Goal: Task Accomplishment & Management: Manage account settings

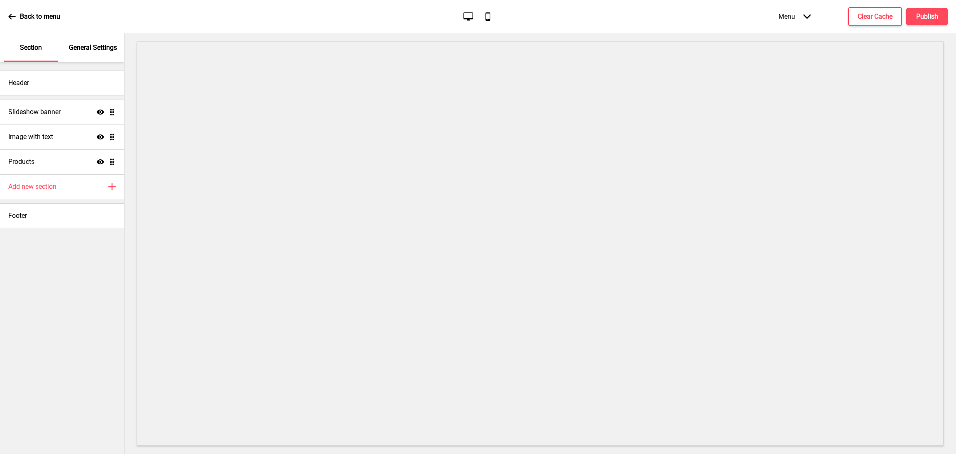
click at [88, 45] on p "General Settings" at bounding box center [93, 47] width 48 height 9
click at [86, 53] on div "General Settings" at bounding box center [93, 47] width 54 height 29
click at [71, 54] on div "General Settings" at bounding box center [93, 47] width 54 height 29
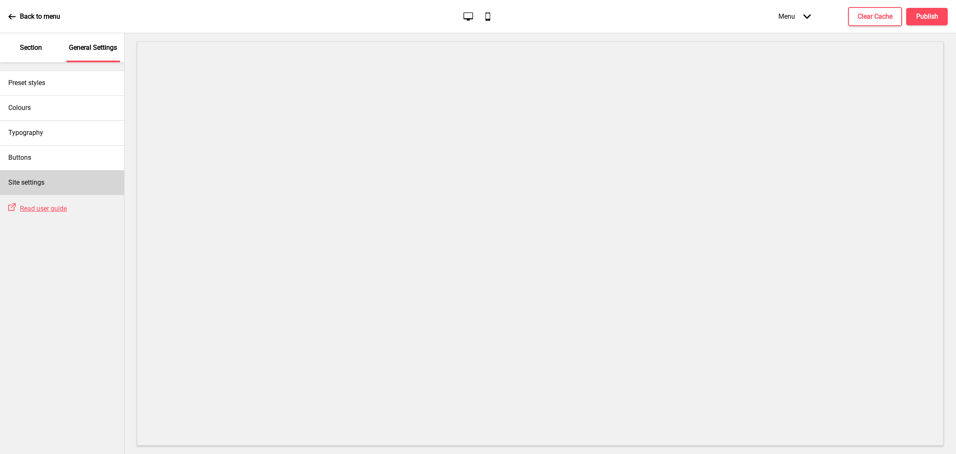
click at [49, 182] on div "Site settings" at bounding box center [62, 182] width 124 height 25
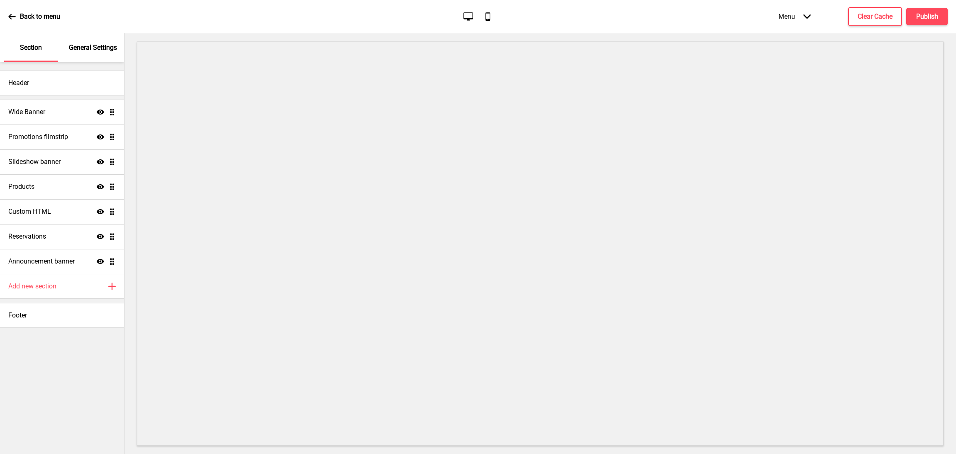
click at [93, 45] on p "General Settings" at bounding box center [93, 47] width 48 height 9
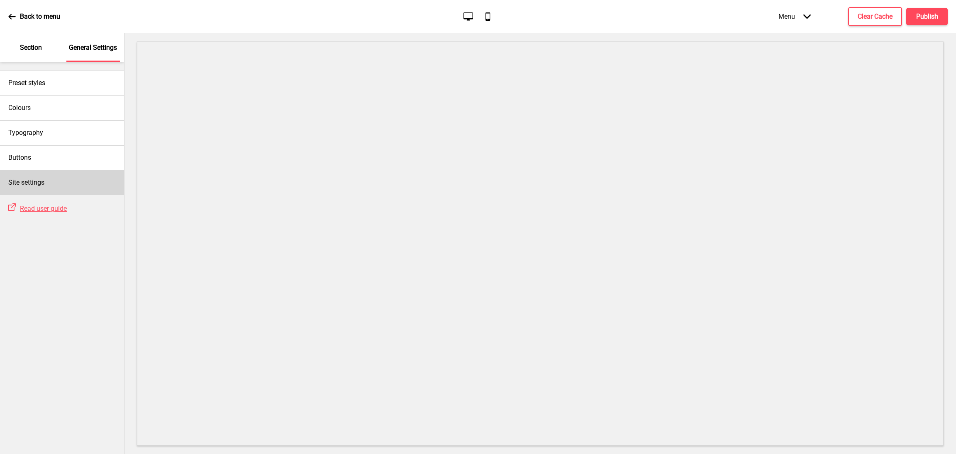
click at [54, 185] on div "Site settings" at bounding box center [62, 182] width 124 height 25
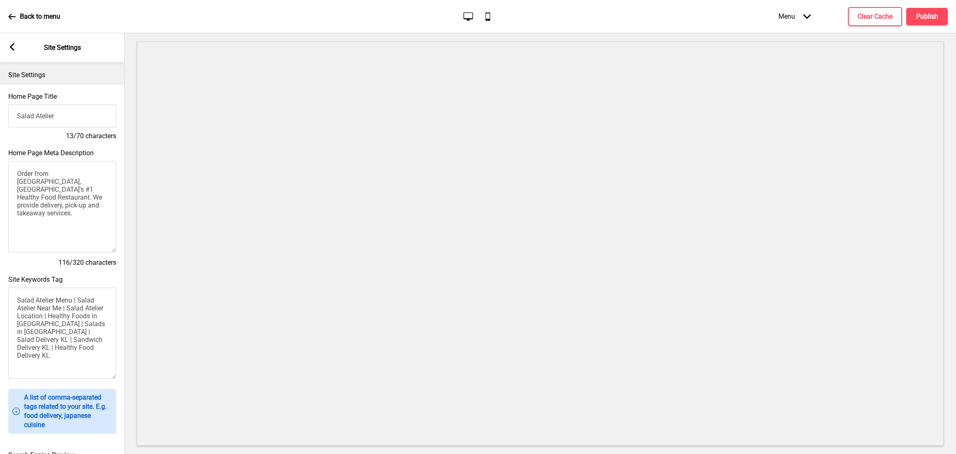
scroll to position [218, 0]
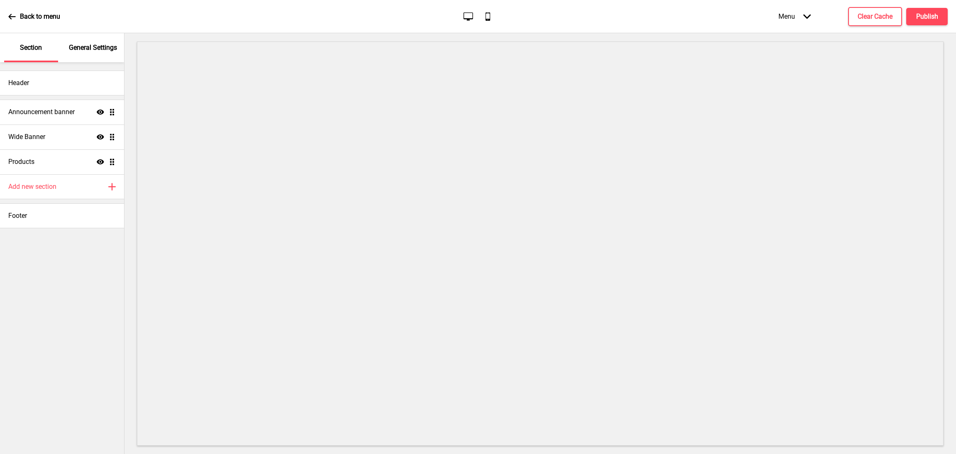
click at [98, 43] on p "General Settings" at bounding box center [93, 47] width 48 height 9
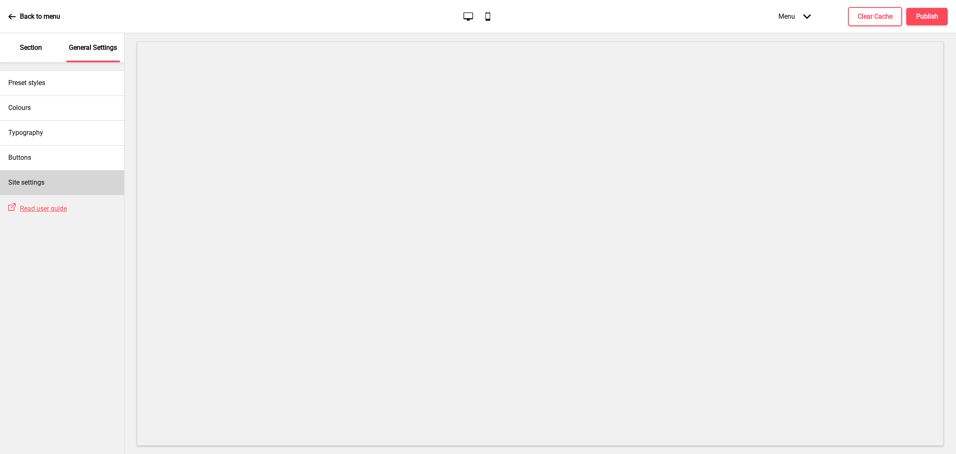
click at [49, 184] on div "Site settings" at bounding box center [62, 182] width 124 height 25
